Goal: Information Seeking & Learning: Find specific fact

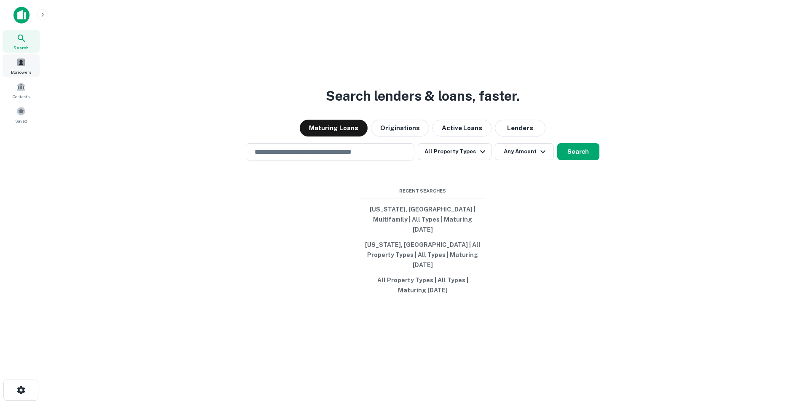
click at [23, 67] on div "Borrowers" at bounding box center [21, 65] width 37 height 23
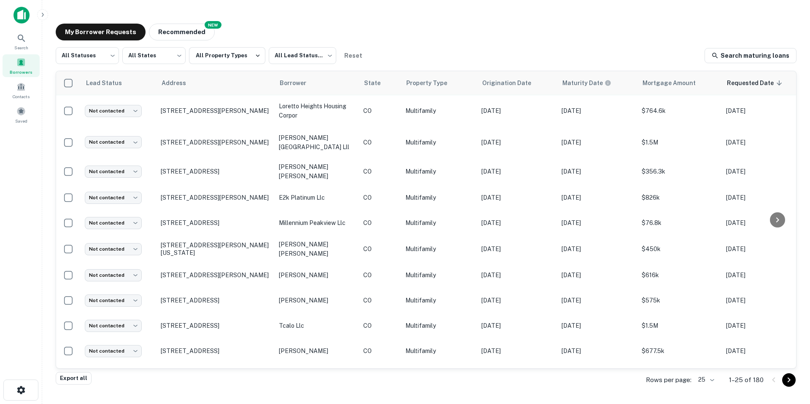
scroll to position [412, 0]
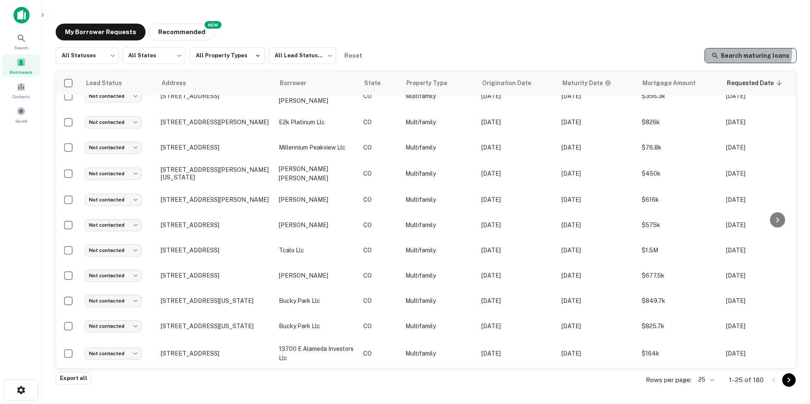
click at [740, 51] on link "Search maturing loans" at bounding box center [750, 55] width 92 height 15
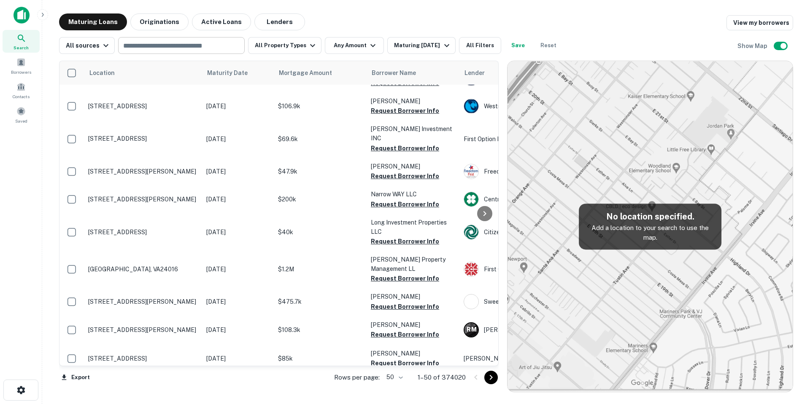
click at [210, 48] on input "text" at bounding box center [181, 46] width 120 height 12
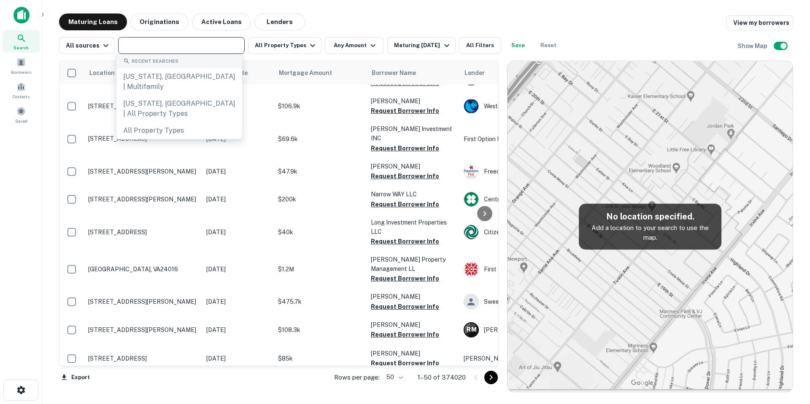
click at [210, 48] on input "text" at bounding box center [181, 46] width 120 height 12
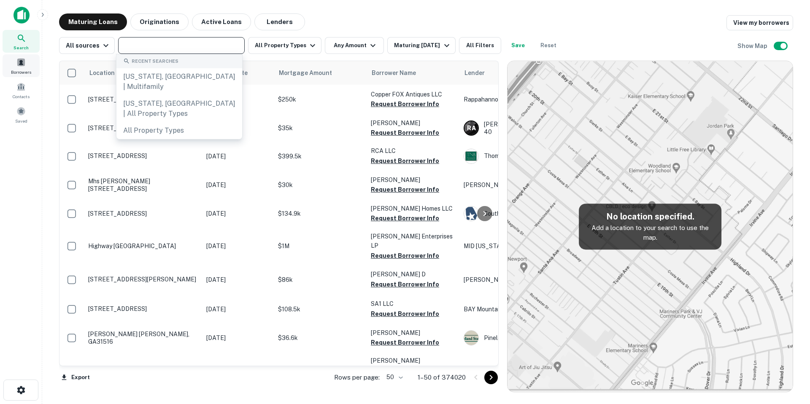
click at [22, 70] on span "Borrowers" at bounding box center [21, 72] width 20 height 7
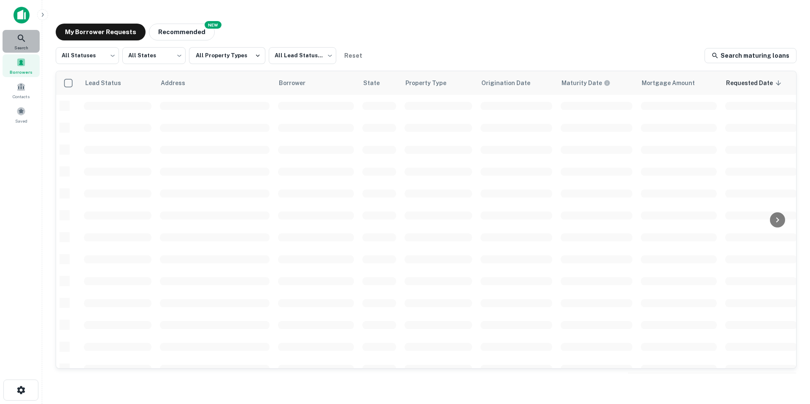
click at [28, 40] on div "Search" at bounding box center [21, 41] width 37 height 23
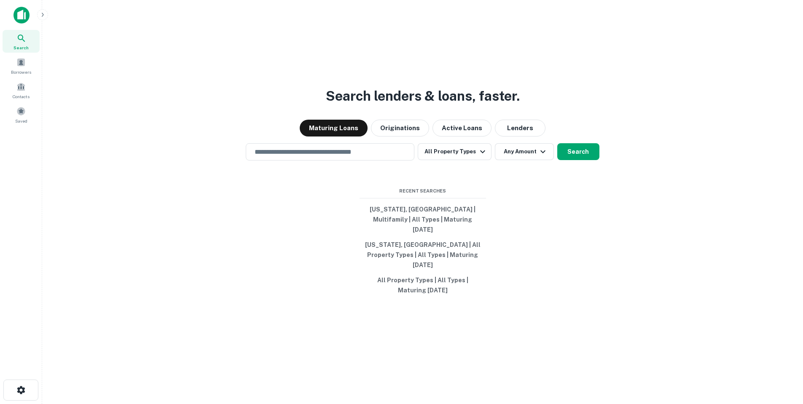
click at [315, 152] on div "Search lenders & loans, faster. Maturing Loans Originations Active Loans Lender…" at bounding box center [423, 222] width 748 height 404
click at [308, 157] on input "text" at bounding box center [330, 152] width 161 height 10
type input "**********"
drag, startPoint x: 352, startPoint y: 162, endPoint x: 379, endPoint y: 157, distance: 27.3
click at [330, 157] on input "**********" at bounding box center [324, 152] width 148 height 10
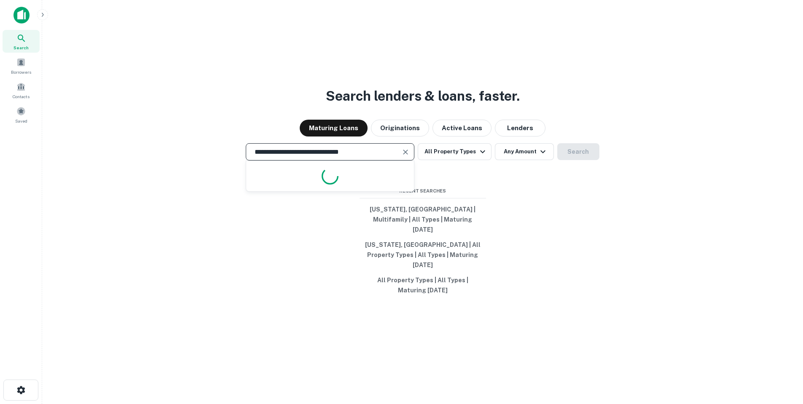
click at [413, 160] on div "**********" at bounding box center [330, 151] width 169 height 17
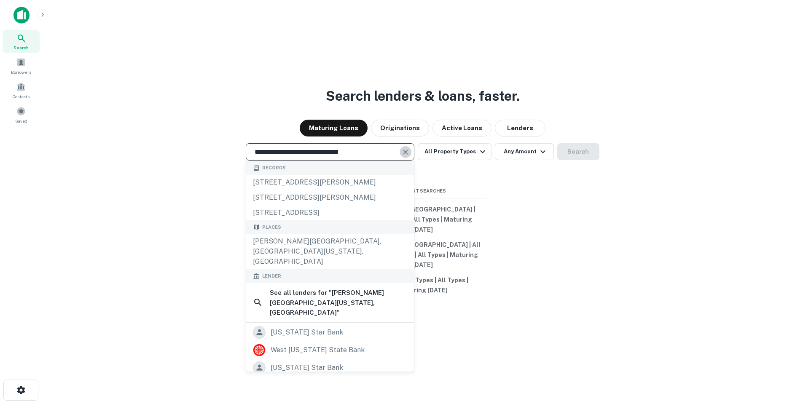
click at [409, 155] on icon "Clear" at bounding box center [406, 152] width 5 height 5
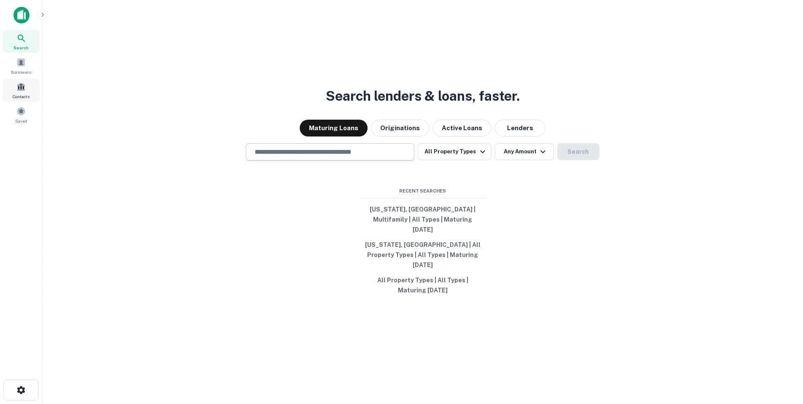
click at [26, 87] on div "Contacts" at bounding box center [21, 90] width 37 height 23
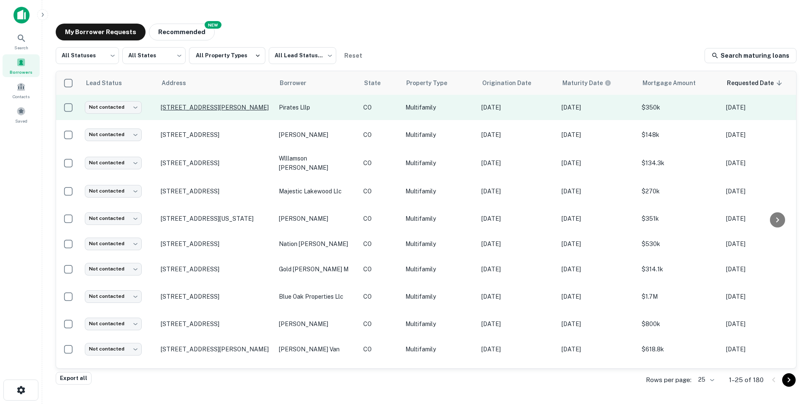
click at [218, 105] on p "1125 W 6th St Craig, CO81625" at bounding box center [216, 108] width 110 height 8
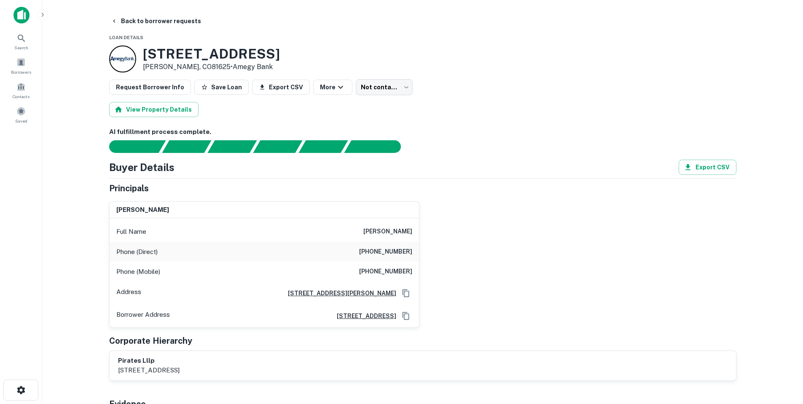
scroll to position [84, 0]
click at [155, 11] on main "Back to borrower requests Loan Details 1125 W 6th St Craig, CO81625 • Amegy Ban…" at bounding box center [422, 202] width 761 height 404
click at [154, 19] on button "Back to borrower requests" at bounding box center [156, 20] width 97 height 15
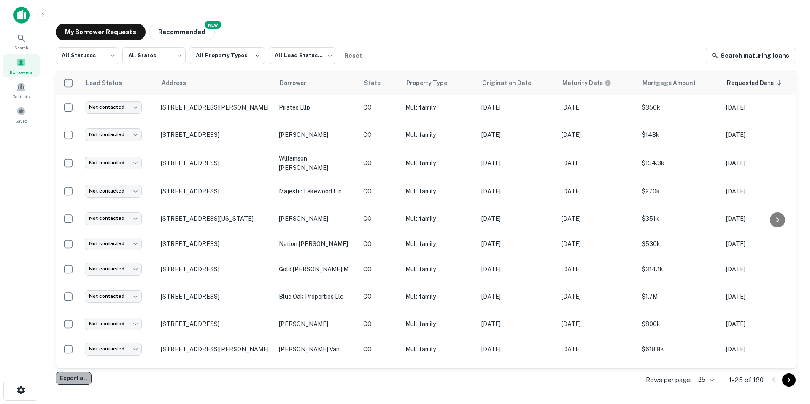
click at [75, 379] on button "Export all" at bounding box center [74, 378] width 36 height 13
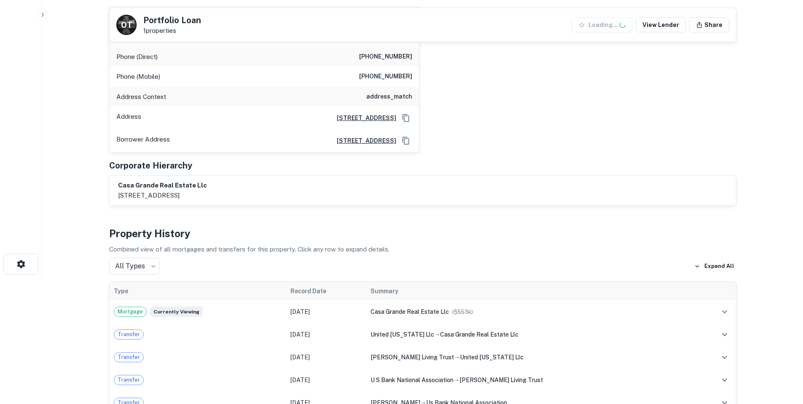
scroll to position [169, 0]
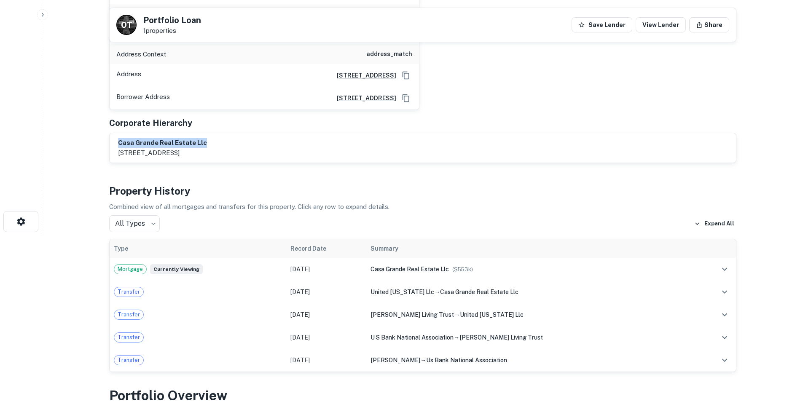
drag, startPoint x: 116, startPoint y: 145, endPoint x: 212, endPoint y: 144, distance: 96.2
click at [212, 144] on div "casa grande real estate llc 56 e oak hills dr, castle rock, co, 80108" at bounding box center [423, 148] width 627 height 30
copy h6 "casa grande real estate llc"
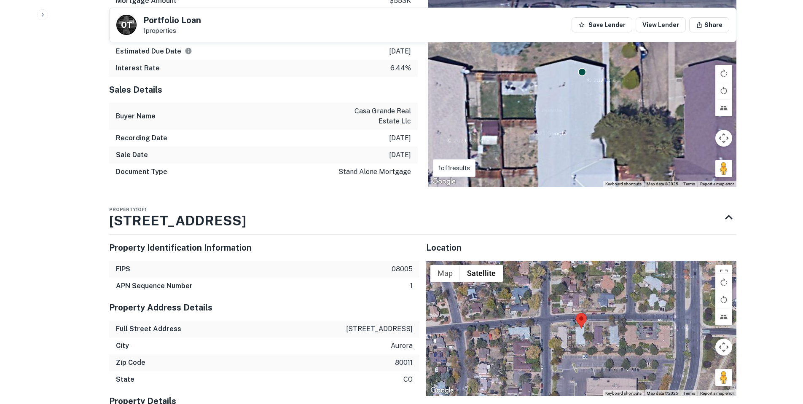
scroll to position [717, 0]
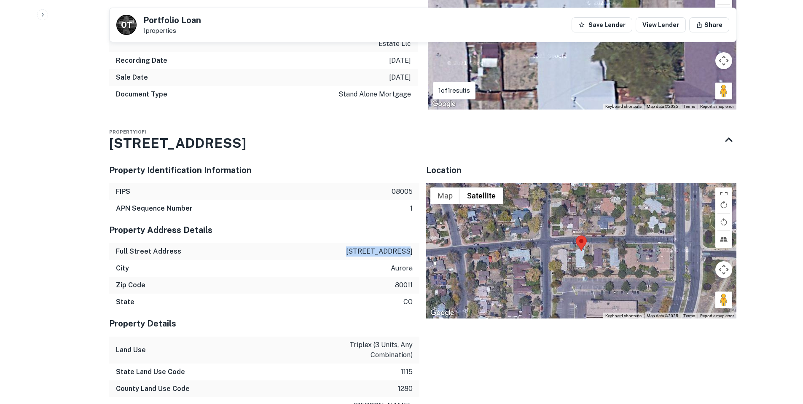
drag, startPoint x: 359, startPoint y: 252, endPoint x: 413, endPoint y: 249, distance: 54.1
click at [413, 249] on div "Full Street Address 15132 e 8th ave" at bounding box center [264, 251] width 310 height 17
copy p "15132 e 8th ave"
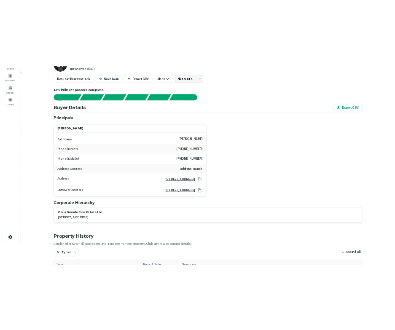
scroll to position [0, 0]
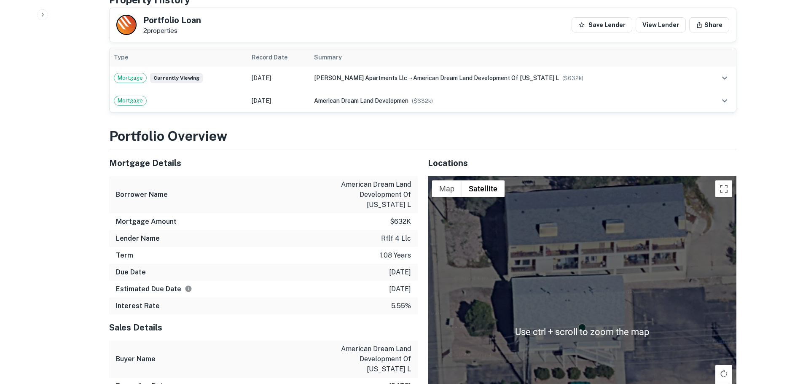
scroll to position [506, 0]
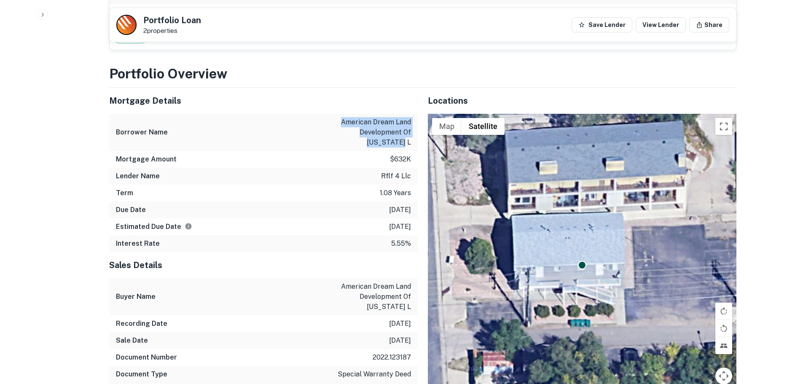
drag, startPoint x: 340, startPoint y: 121, endPoint x: 417, endPoint y: 139, distance: 78.5
click at [417, 139] on div "Borrower Name american dream land development of [US_STATE] l" at bounding box center [263, 132] width 309 height 37
copy p "american dream land development of [US_STATE] l"
click at [378, 172] on div "Lender Name rflf 4 llc" at bounding box center [263, 176] width 309 height 17
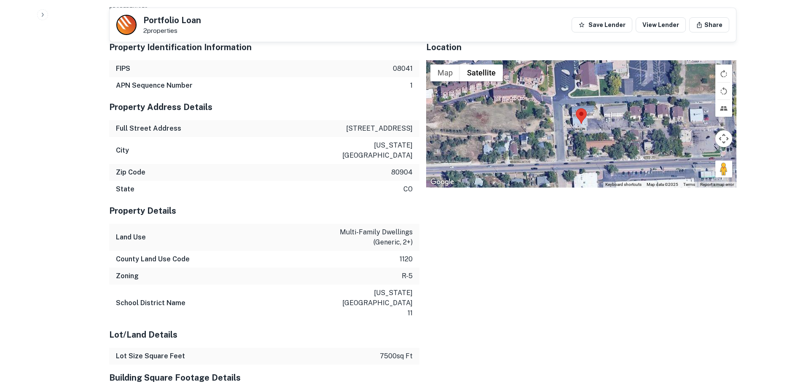
scroll to position [928, 0]
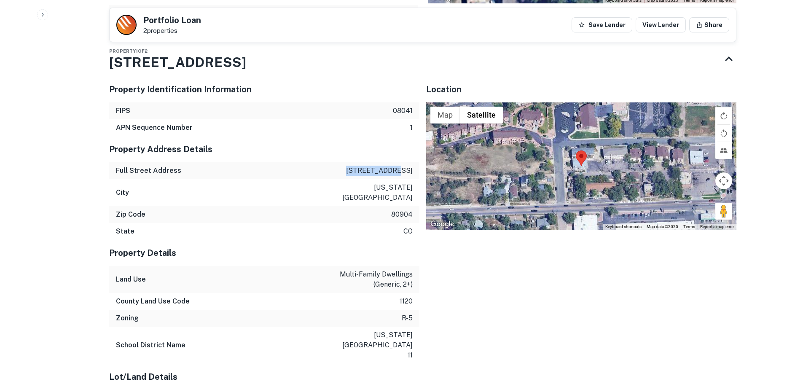
drag, startPoint x: 367, startPoint y: 158, endPoint x: 416, endPoint y: 160, distance: 48.6
click at [416, 162] on div "Full Street Address [STREET_ADDRESS]" at bounding box center [264, 170] width 310 height 17
copy p "[STREET_ADDRESS]"
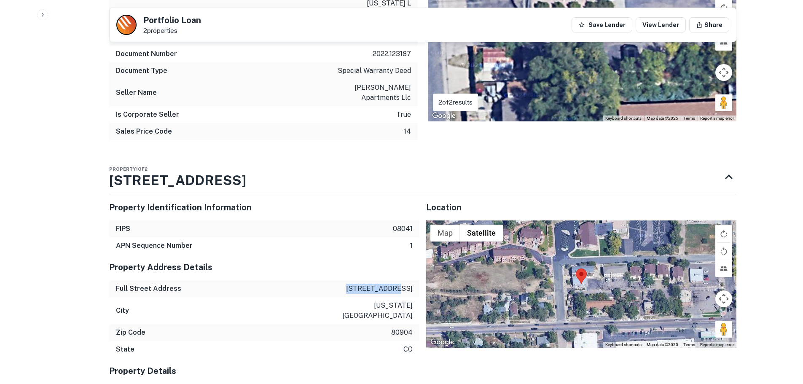
scroll to position [806, 0]
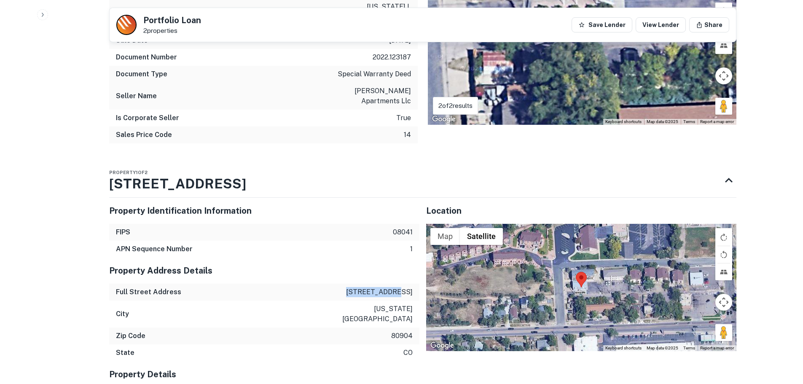
click at [386, 287] on p "[STREET_ADDRESS]" at bounding box center [379, 292] width 67 height 10
drag, startPoint x: 370, startPoint y: 279, endPoint x: 417, endPoint y: 281, distance: 46.4
click at [417, 284] on div "Full Street Address [STREET_ADDRESS]" at bounding box center [264, 292] width 310 height 17
copy p "[STREET_ADDRESS]"
